Goal: Find specific page/section: Find specific page/section

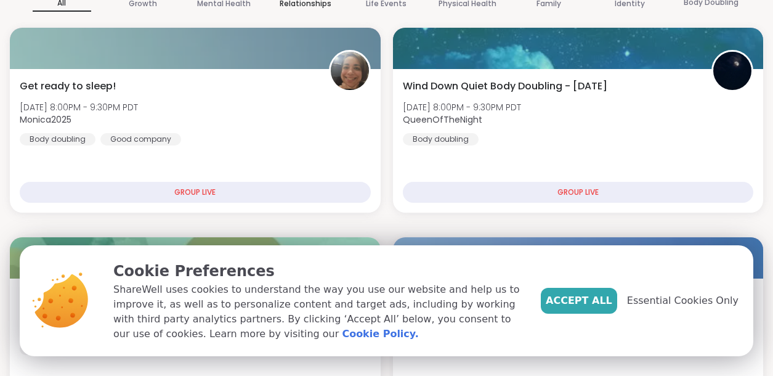
scroll to position [185, 0]
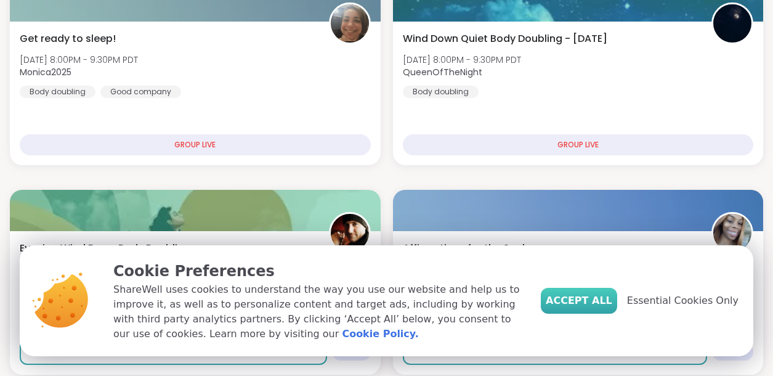
click at [570, 300] on button "Accept All" at bounding box center [578, 300] width 76 height 26
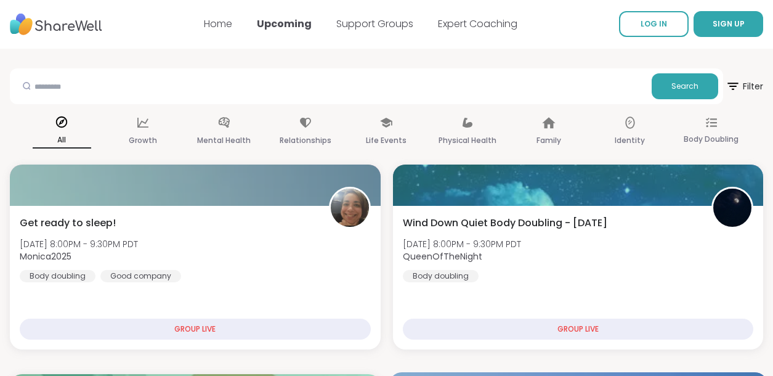
scroll to position [0, 0]
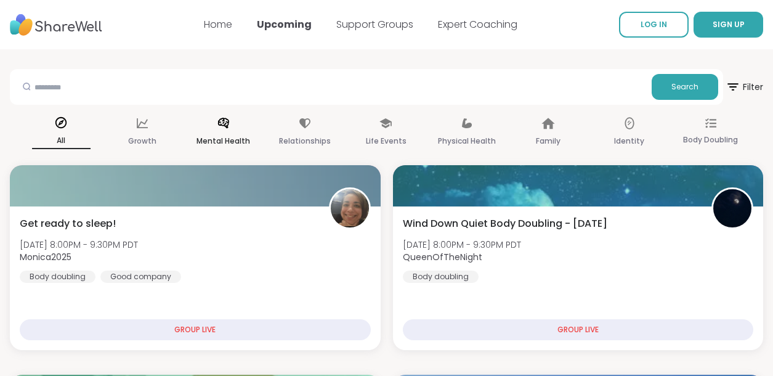
click at [241, 135] on p "Mental Health" at bounding box center [223, 141] width 54 height 15
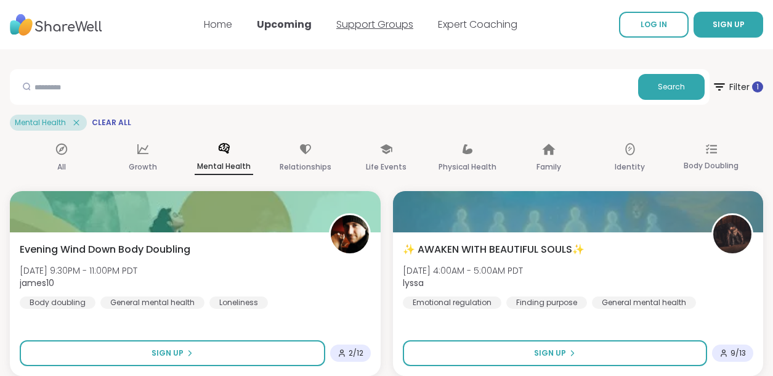
click at [377, 27] on link "Support Groups" at bounding box center [374, 24] width 77 height 14
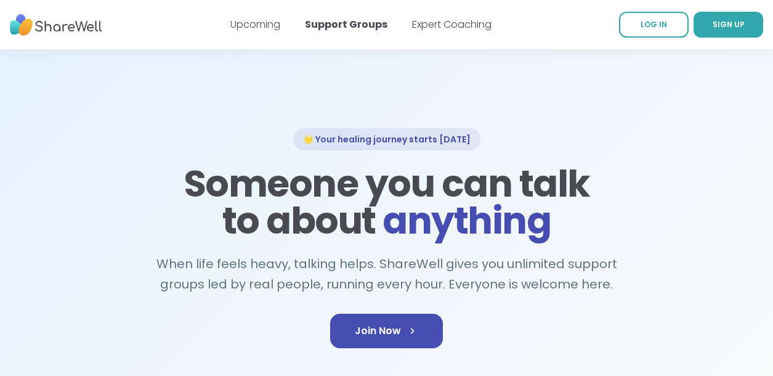
click at [207, 1] on nav "Upcoming Support Groups Expert Coaching LOG IN SIGN UP" at bounding box center [386, 24] width 773 height 49
